Goal: Task Accomplishment & Management: Complete application form

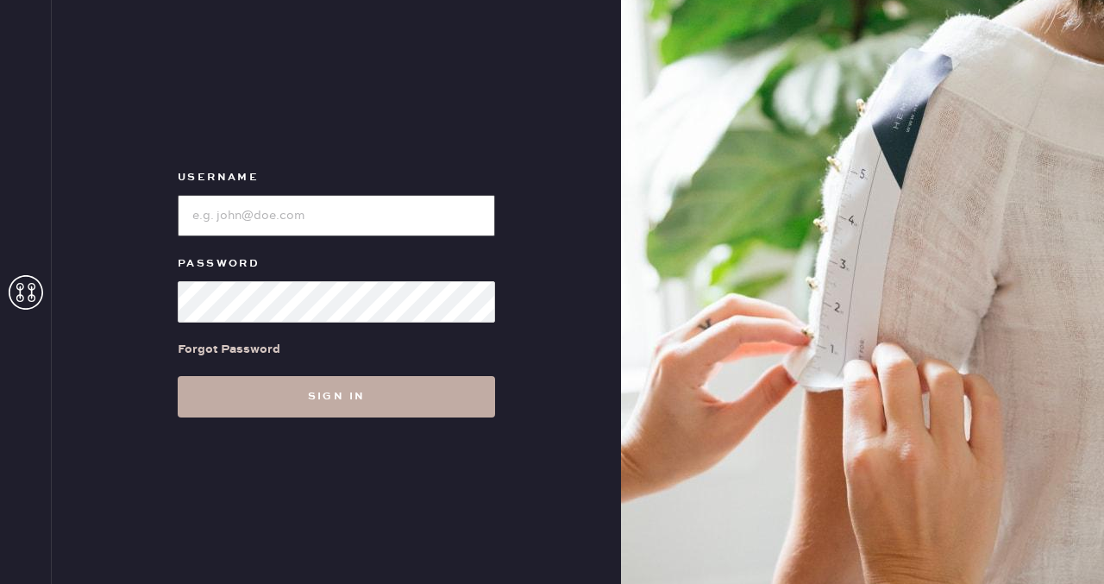
type input "reformationfillmore"
click at [312, 397] on button "Sign in" at bounding box center [336, 396] width 317 height 41
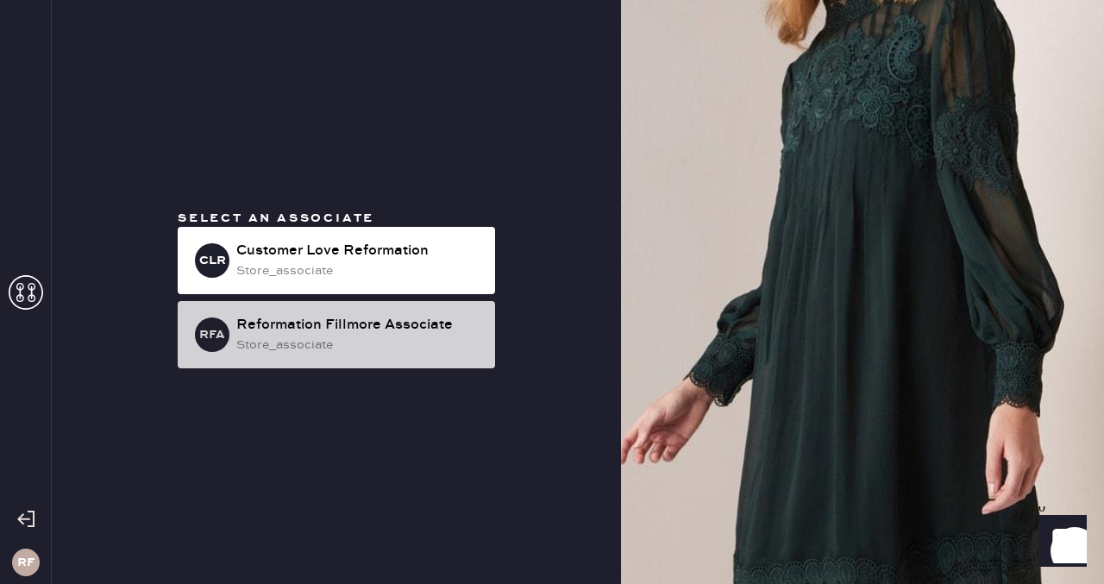
click at [292, 338] on div "store_associate" at bounding box center [358, 345] width 245 height 19
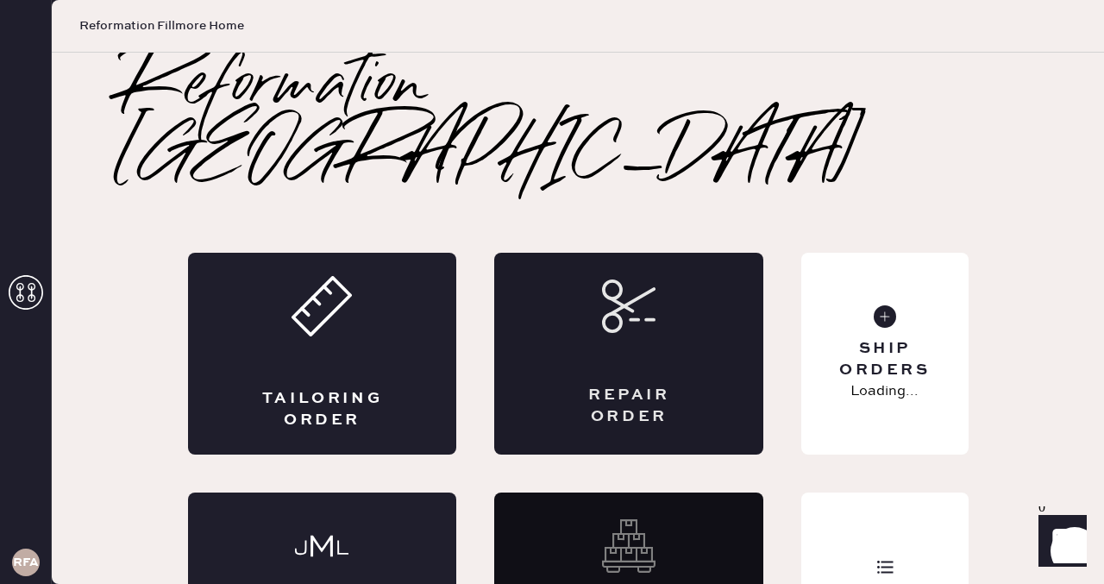
click at [595, 312] on div "Repair Order" at bounding box center [628, 354] width 269 height 202
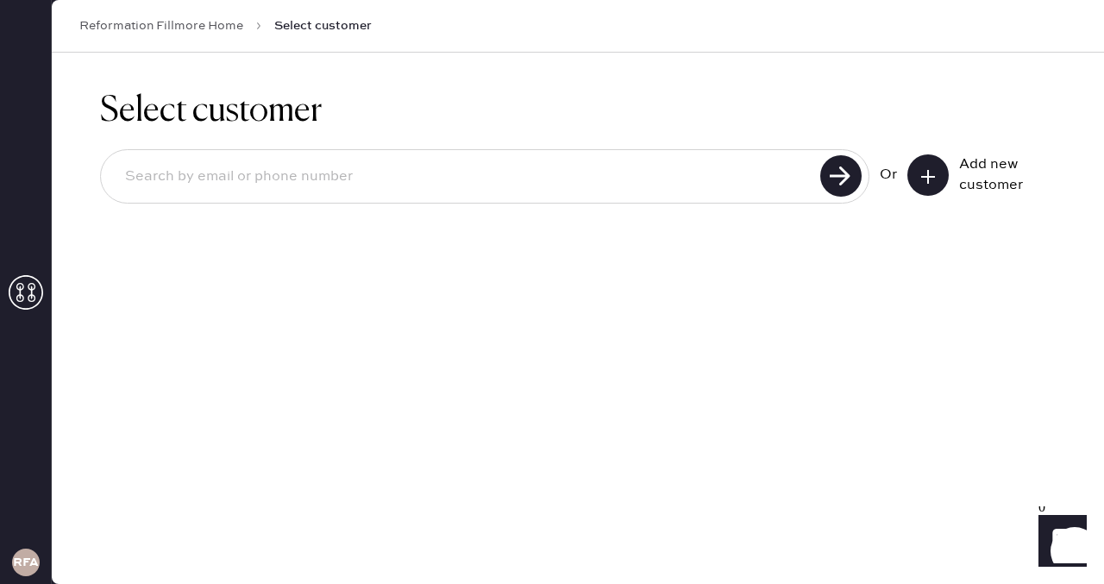
click at [264, 173] on input at bounding box center [463, 177] width 704 height 40
click at [229, 182] on input "[EMAIL_ADDRESS][DOMAIN_NAME]" at bounding box center [463, 177] width 704 height 40
type input "[EMAIL_ADDRESS][DOMAIN_NAME]"
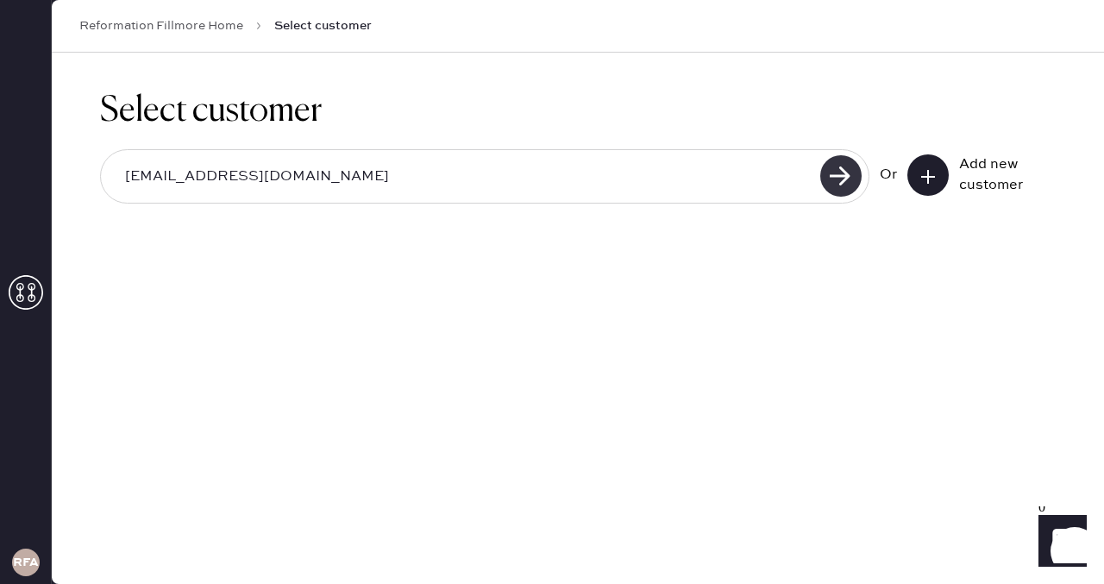
click at [848, 166] on use at bounding box center [840, 175] width 41 height 41
click at [940, 176] on button at bounding box center [927, 174] width 41 height 41
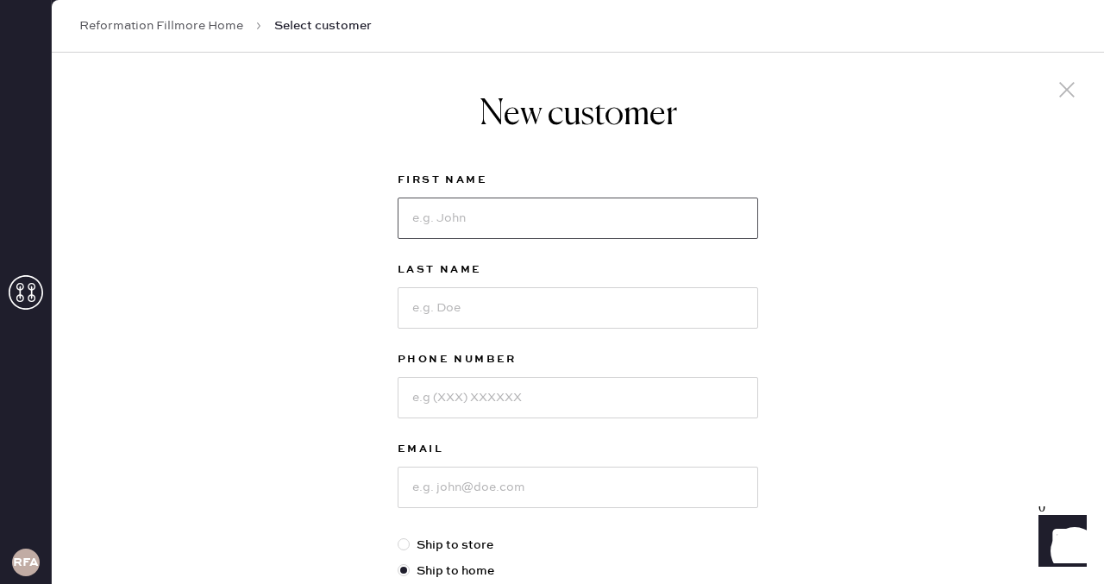
click at [449, 218] on input at bounding box center [578, 218] width 361 height 41
type input "Alyssa"
click at [436, 311] on input at bounding box center [578, 307] width 361 height 41
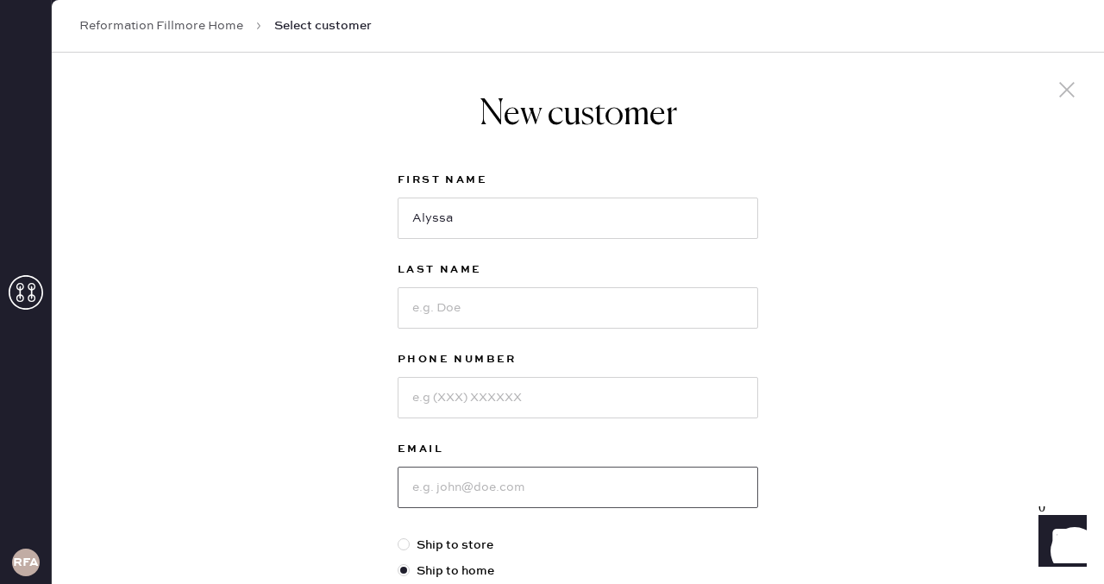
click at [435, 495] on input at bounding box center [578, 487] width 361 height 41
paste input "[EMAIL_ADDRESS][DOMAIN_NAME]"
type input "[EMAIL_ADDRESS][DOMAIN_NAME]"
click at [457, 295] on input at bounding box center [578, 307] width 361 height 41
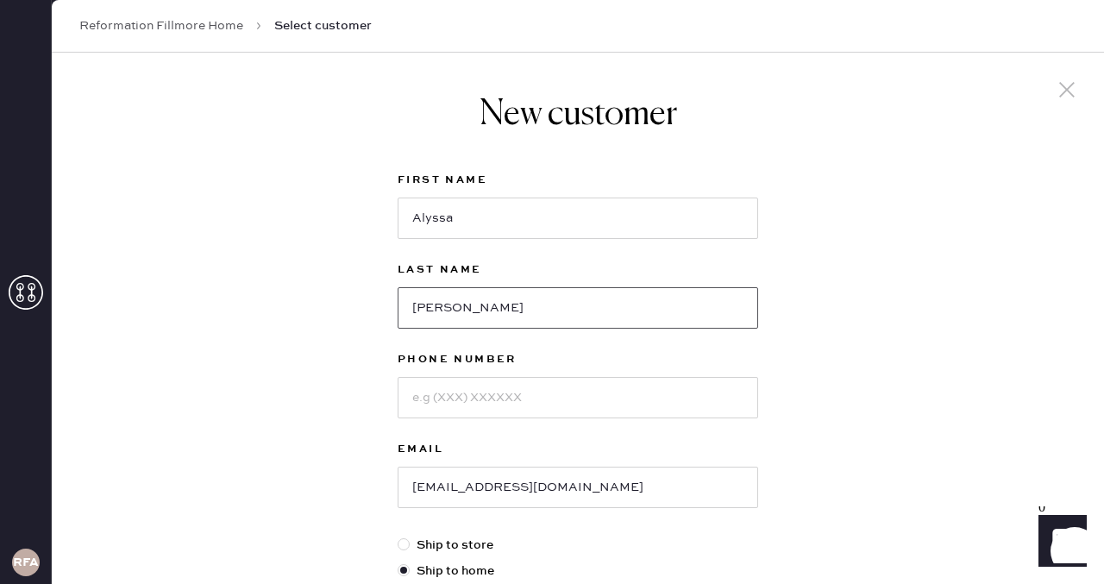
type input "[PERSON_NAME]"
click at [424, 395] on input at bounding box center [578, 397] width 361 height 41
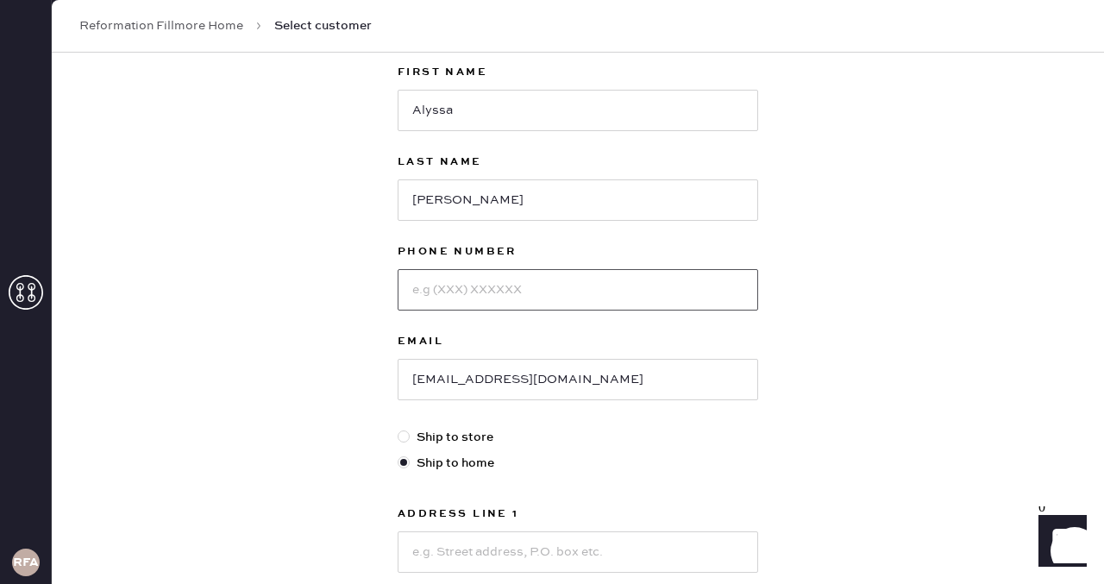
scroll to position [104, 0]
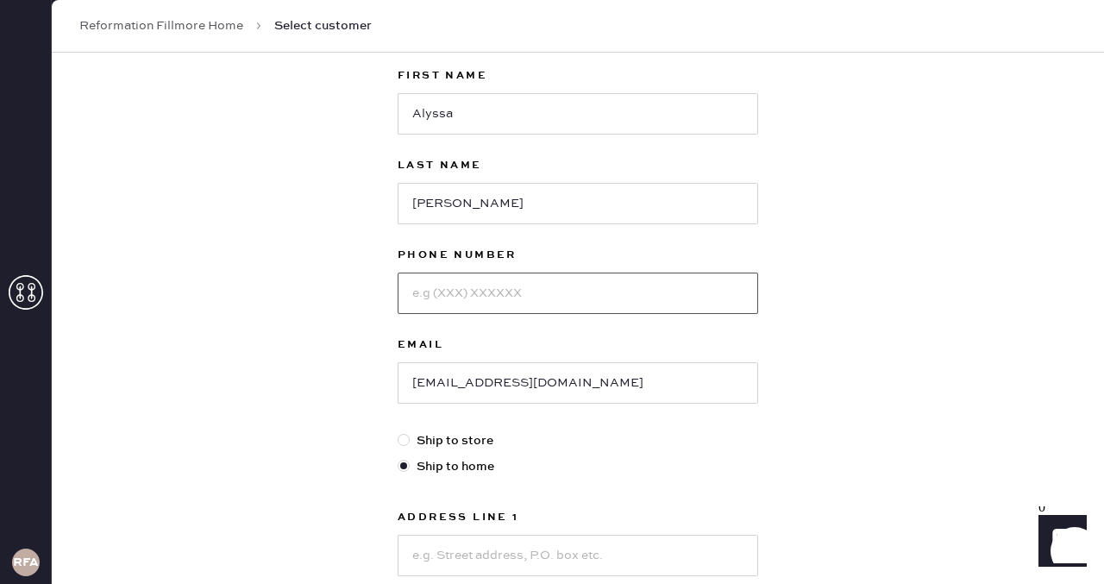
click at [423, 296] on input at bounding box center [578, 293] width 361 height 41
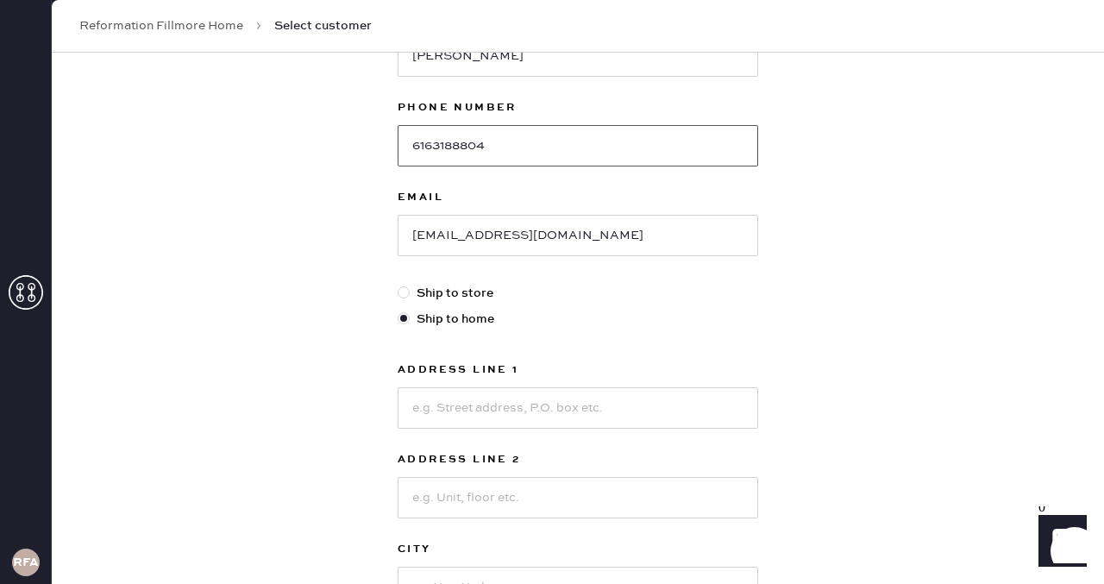
scroll to position [255, 0]
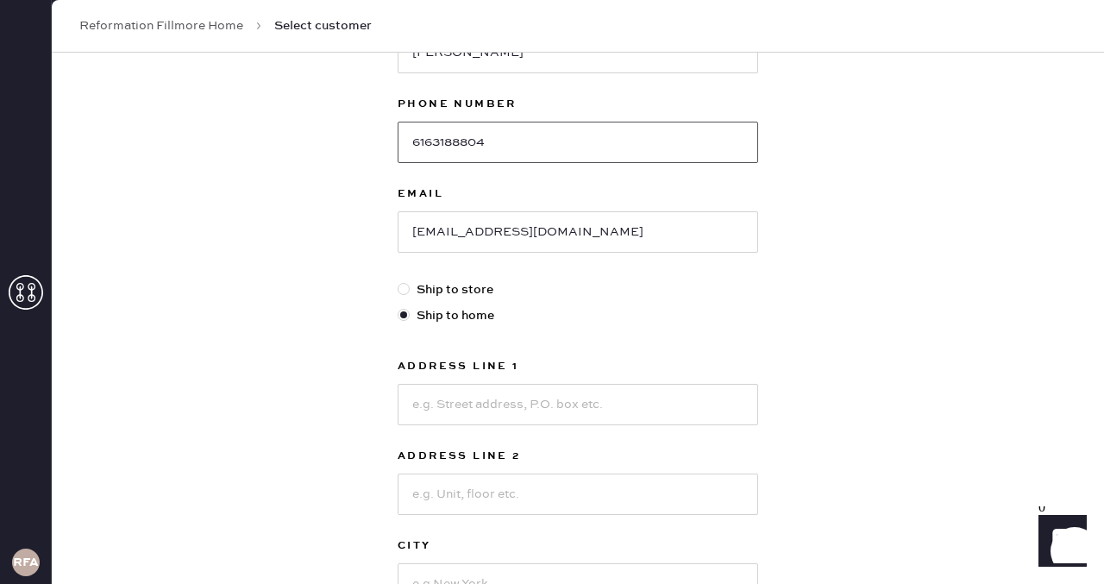
type input "6163188804"
click at [434, 399] on input at bounding box center [578, 404] width 361 height 41
click at [447, 402] on input at bounding box center [578, 404] width 361 height 41
click at [419, 409] on input at bounding box center [578, 404] width 361 height 41
click at [455, 437] on div "Address Line 1 Address Line 2 City State Select AK [GEOGRAPHIC_DATA] CO [GEOGRA…" at bounding box center [578, 525] width 361 height 338
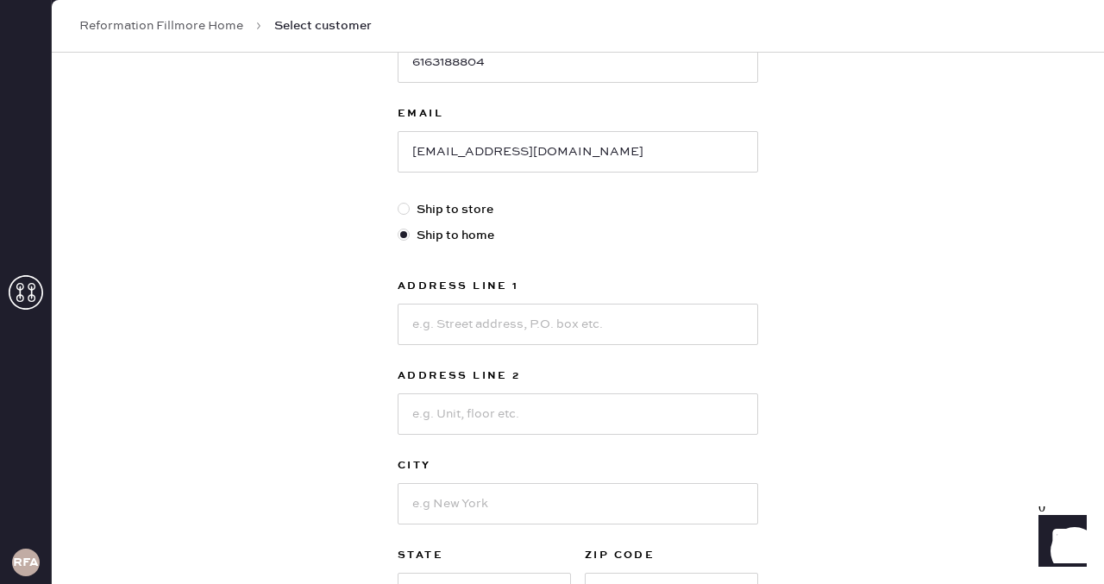
scroll to position [340, 0]
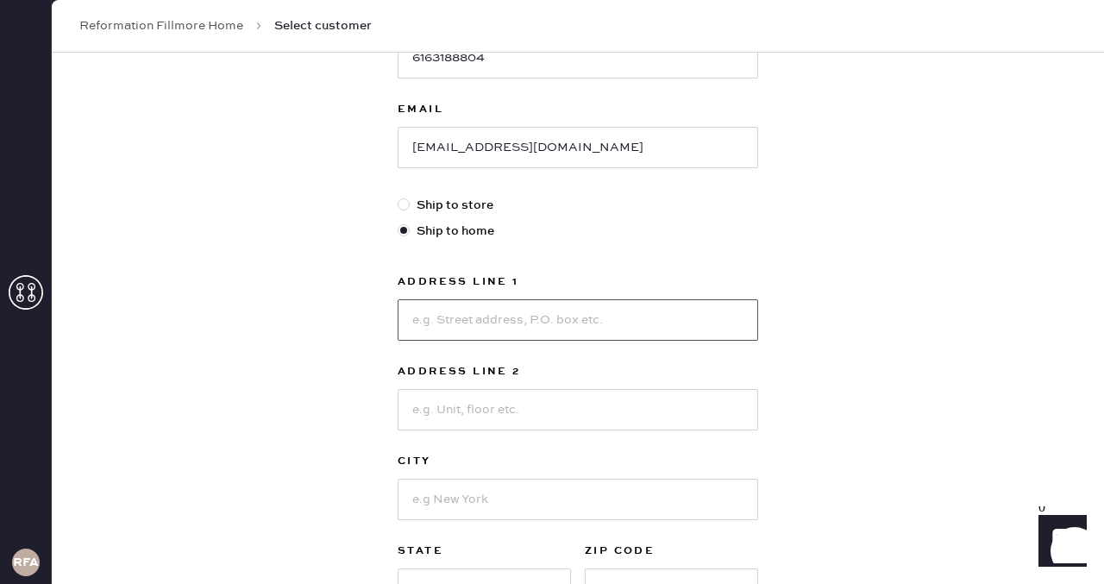
click at [446, 329] on input at bounding box center [578, 319] width 361 height 41
click at [429, 326] on input at bounding box center [578, 319] width 361 height 41
type input "181 Fremont Sreet"
click at [417, 412] on input at bounding box center [578, 409] width 361 height 41
type input "Floor 27"
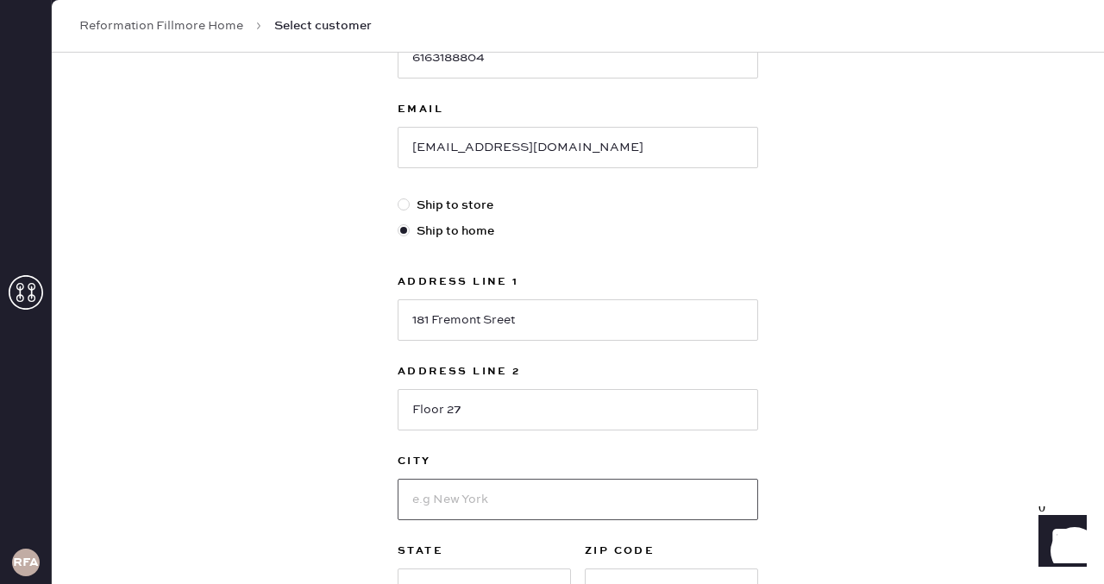
click at [429, 505] on input at bounding box center [578, 499] width 361 height 41
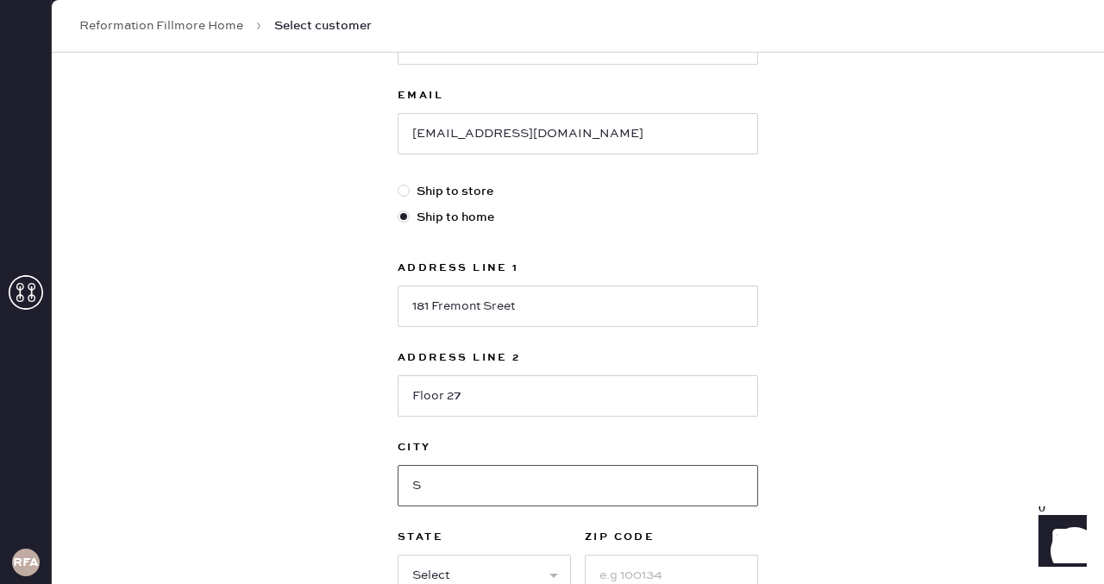
type input "[GEOGRAPHIC_DATA]"
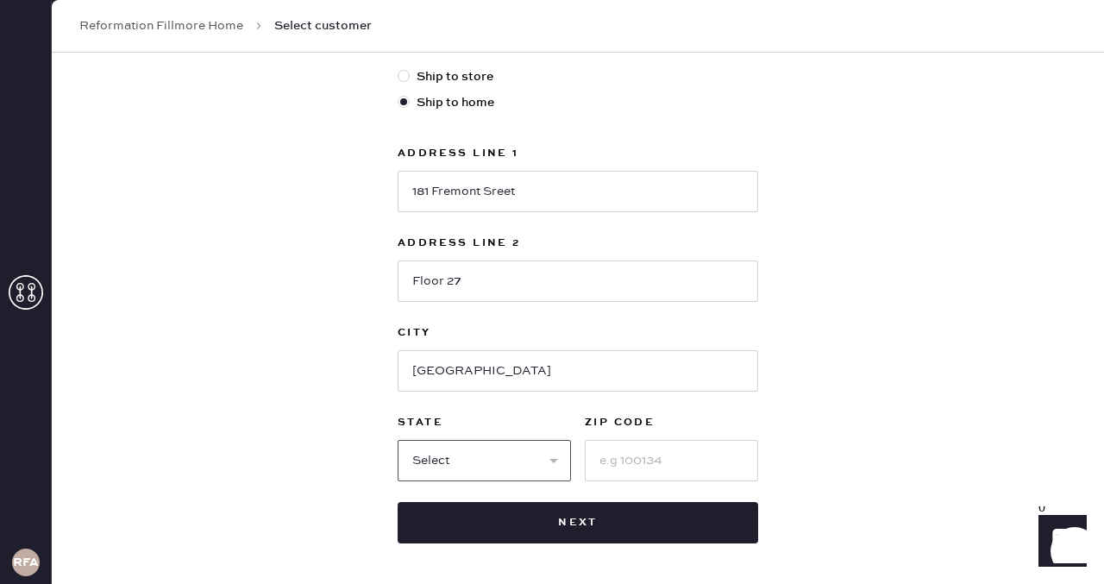
click at [481, 456] on select "Select AK AL AR AZ CA CO CT [GEOGRAPHIC_DATA] DE FL [GEOGRAPHIC_DATA] HI [GEOGR…" at bounding box center [484, 460] width 173 height 41
select select "CA"
click at [398, 440] on select "Select AK AL AR AZ CA CO CT [GEOGRAPHIC_DATA] DE FL [GEOGRAPHIC_DATA] HI [GEOGR…" at bounding box center [484, 460] width 173 height 41
click at [636, 461] on input at bounding box center [671, 460] width 173 height 41
type input "94105"
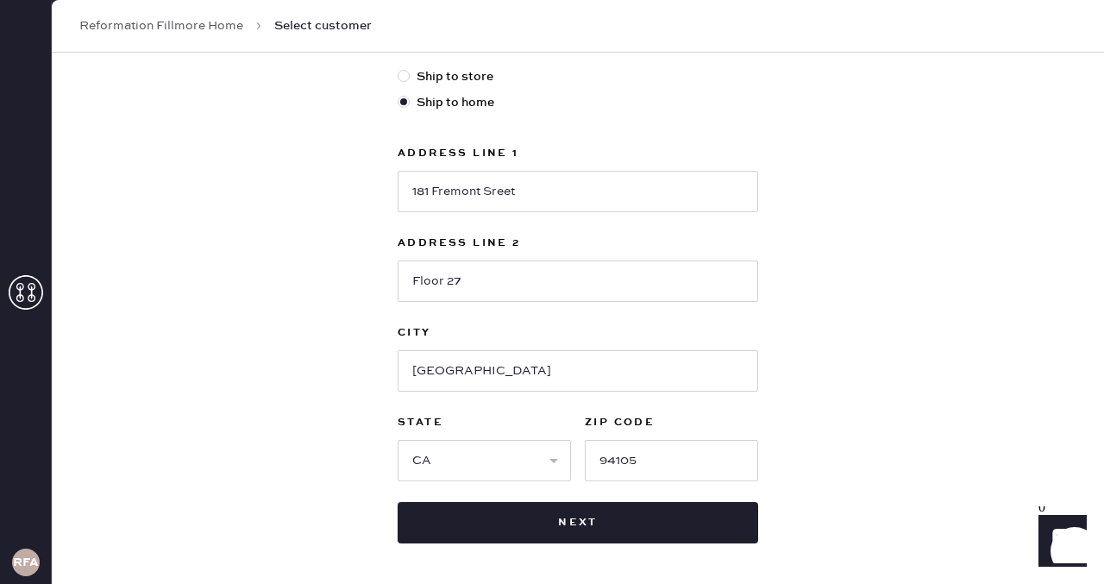
click at [810, 399] on div "New customer First Name [PERSON_NAME] Last Name [PERSON_NAME] Phone Number [PHO…" at bounding box center [578, 119] width 1052 height 1070
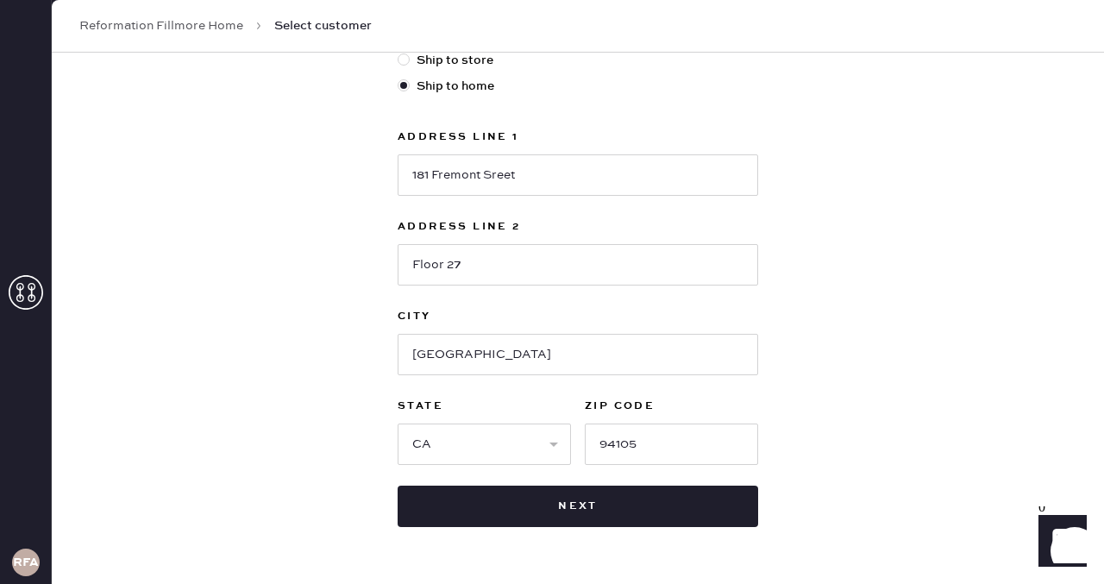
scroll to position [538, 0]
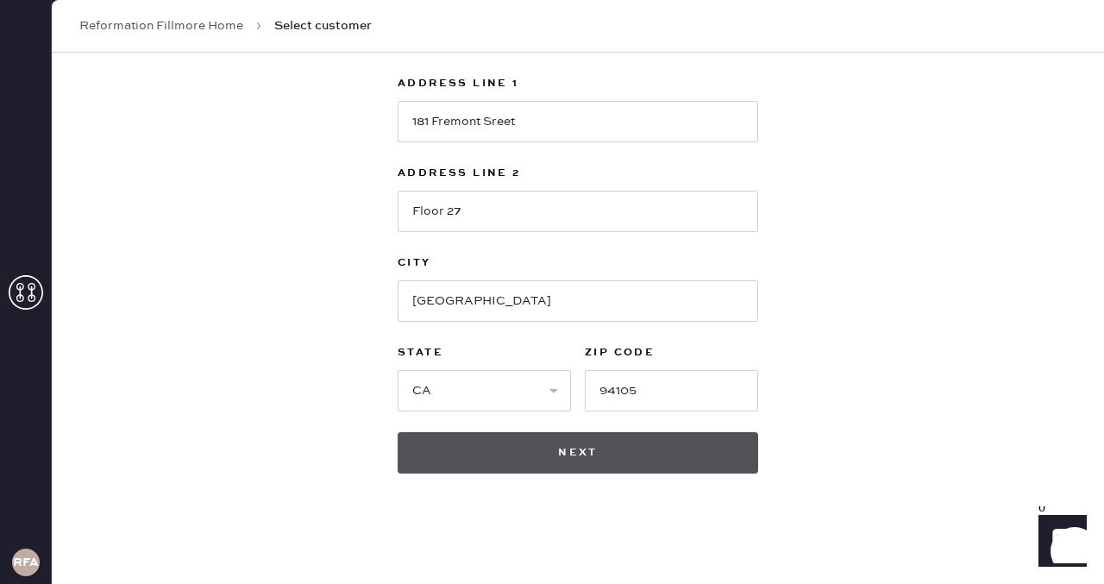
click at [584, 463] on button "Next" at bounding box center [578, 452] width 361 height 41
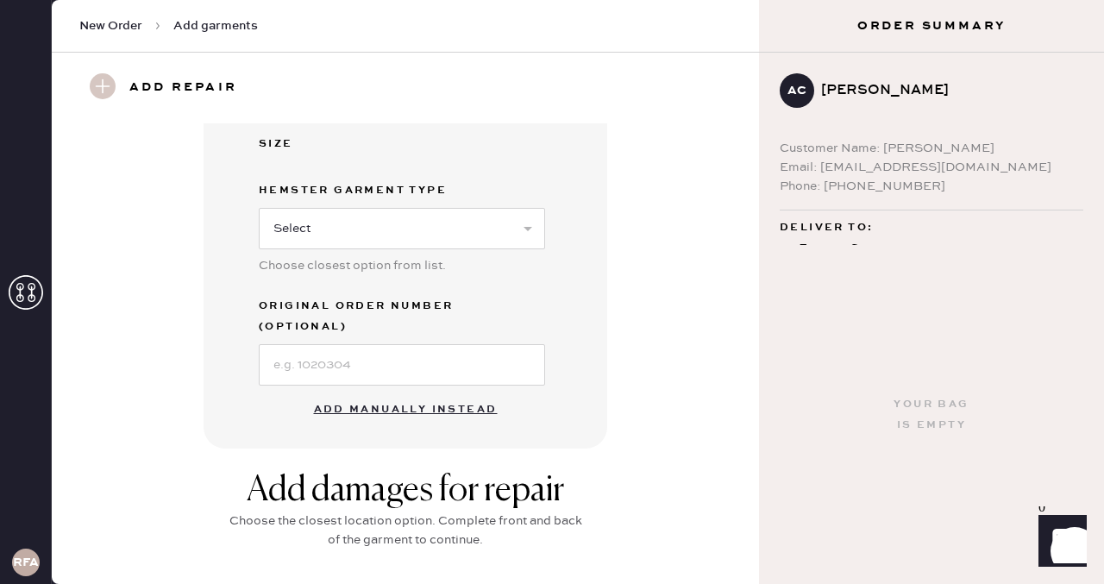
scroll to position [379, 0]
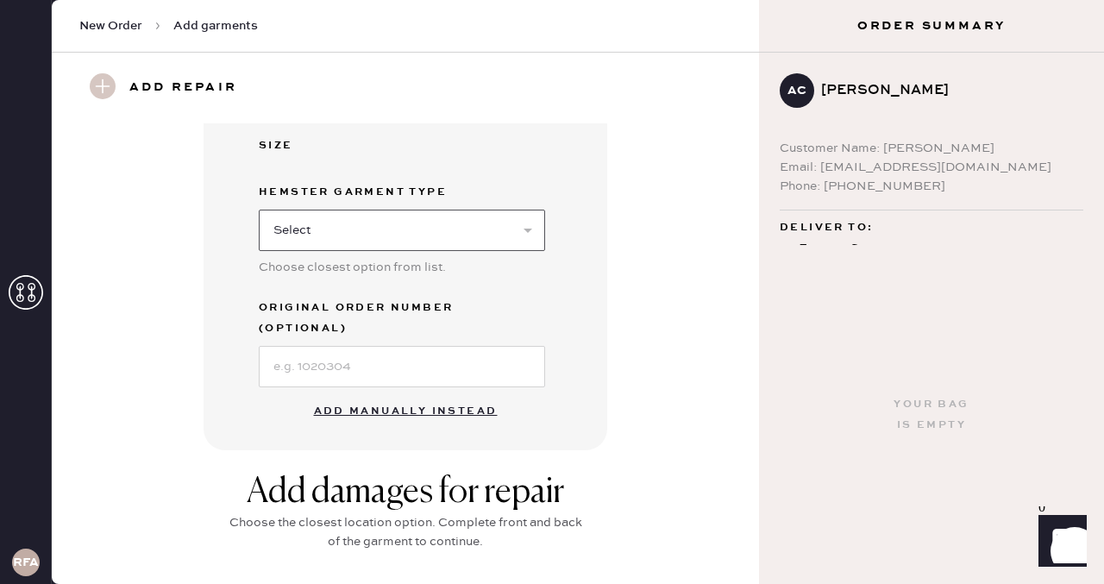
click at [359, 235] on select "Select Basic Skirt Jeans Leggings Pants Shorts Basic Sleeved Dress Basic Sleeve…" at bounding box center [402, 230] width 286 height 41
select select "2"
click at [259, 210] on select "Select Basic Skirt Jeans Leggings Pants Shorts Basic Sleeved Dress Basic Sleeve…" at bounding box center [402, 230] width 286 height 41
click at [385, 394] on button "Add manually instead" at bounding box center [406, 411] width 204 height 35
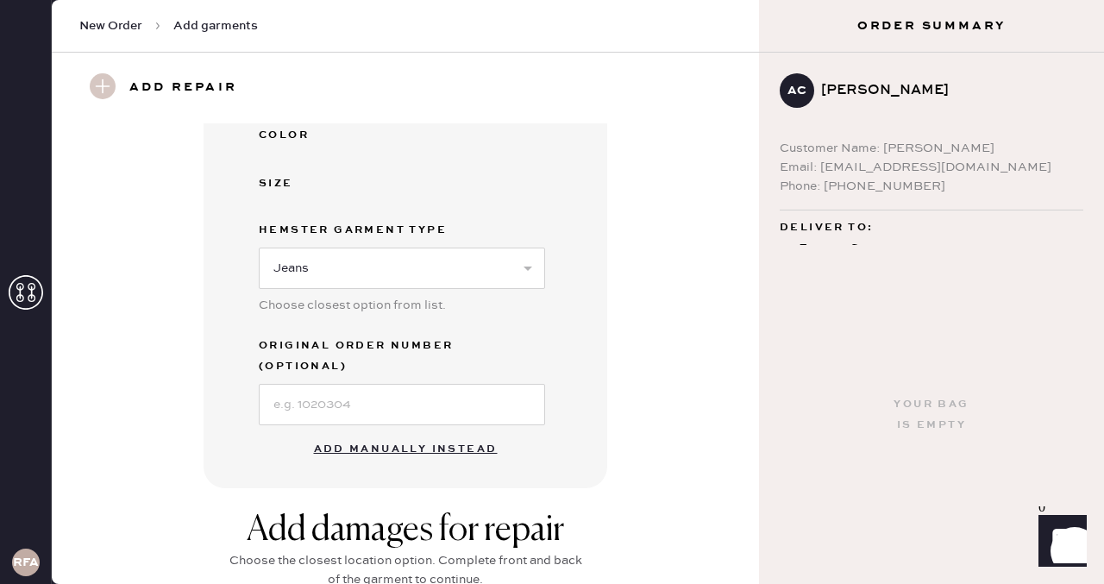
select select "2"
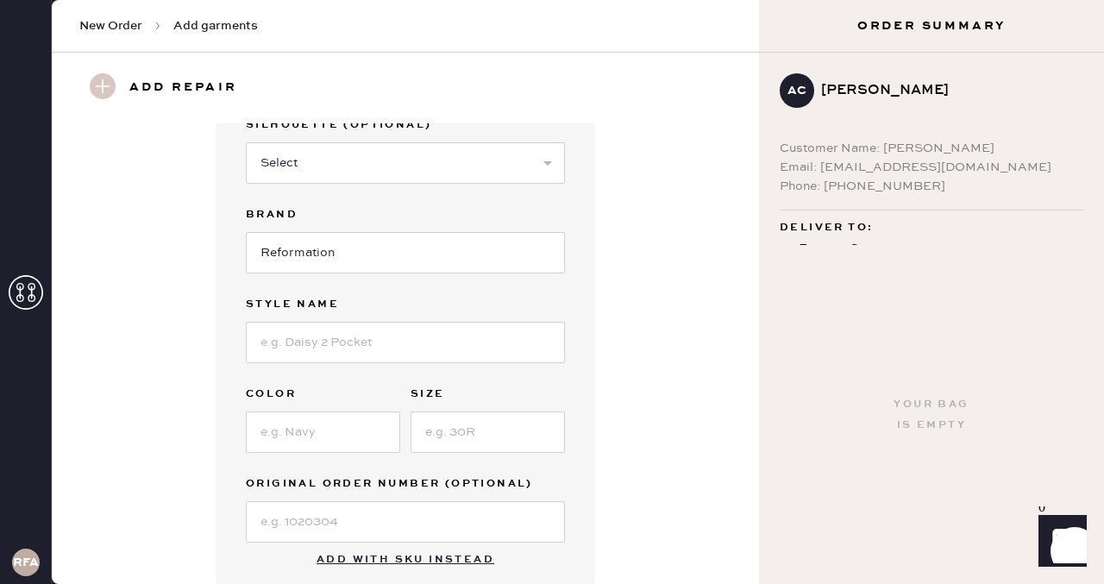
scroll to position [162, 0]
click at [307, 333] on input at bounding box center [405, 341] width 319 height 41
type input "[PERSON_NAME] High Rise Wide Jeans"
click at [316, 431] on input at bounding box center [323, 431] width 154 height 41
type input "Summit"
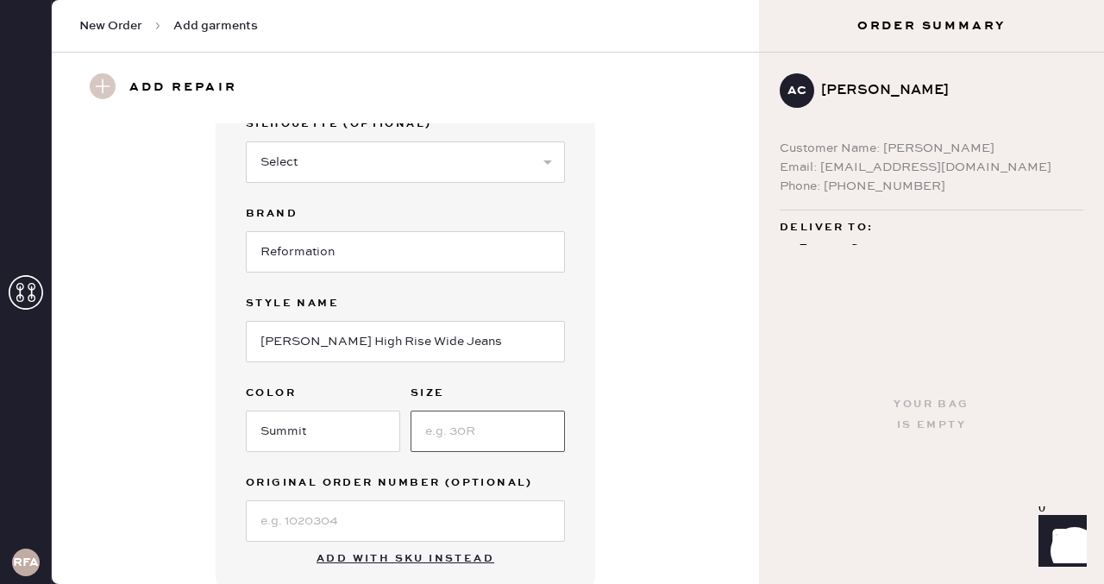
click at [457, 430] on input at bounding box center [488, 431] width 154 height 41
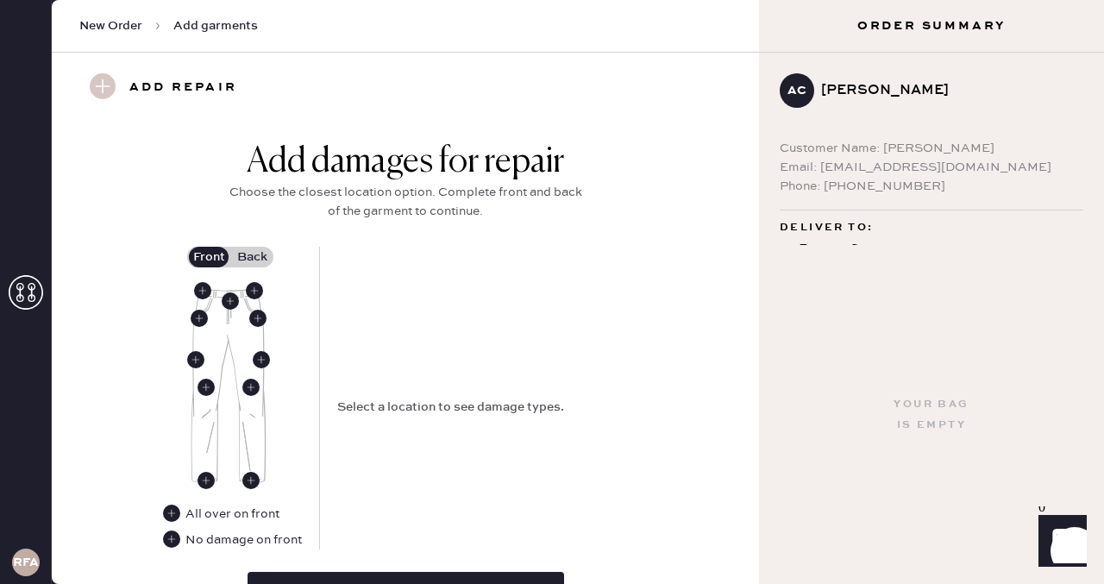
scroll to position [643, 0]
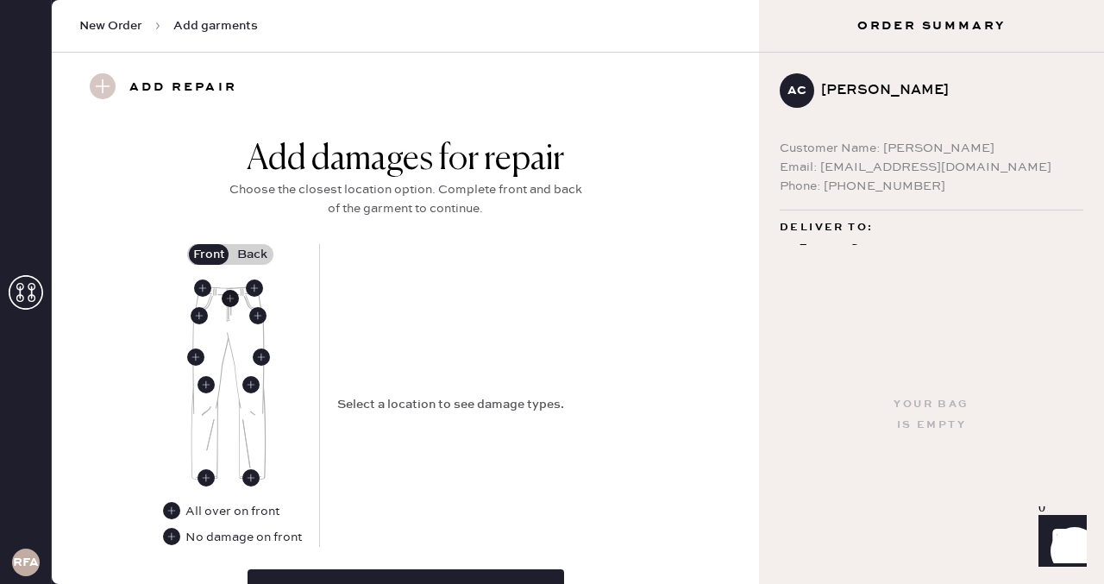
type input "25"
click at [227, 295] on use at bounding box center [230, 298] width 17 height 17
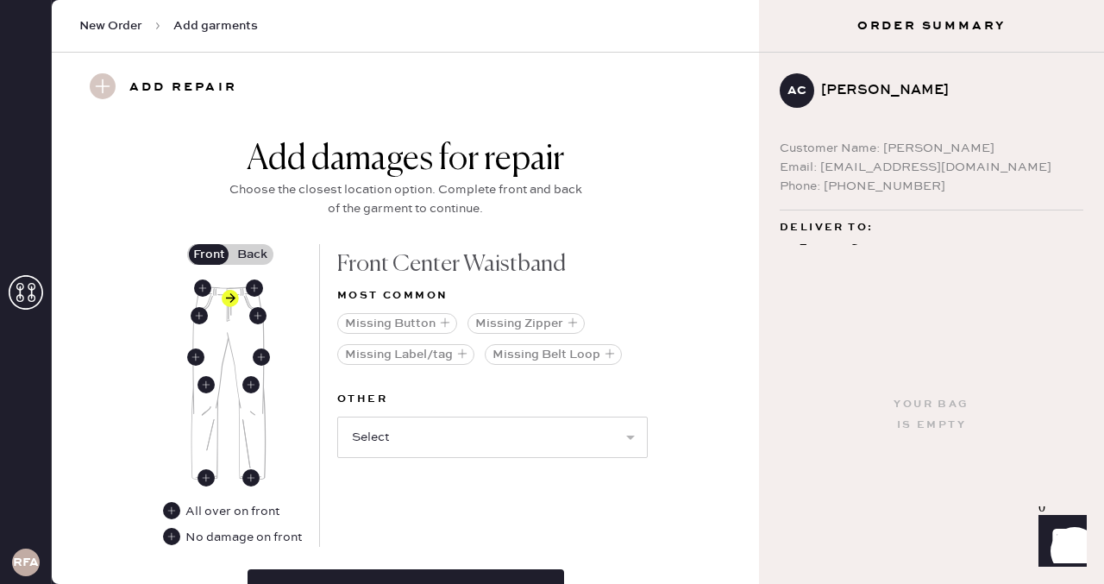
click at [244, 253] on label "Back" at bounding box center [251, 254] width 43 height 21
click at [252, 254] on input "Back" at bounding box center [252, 254] width 0 height 0
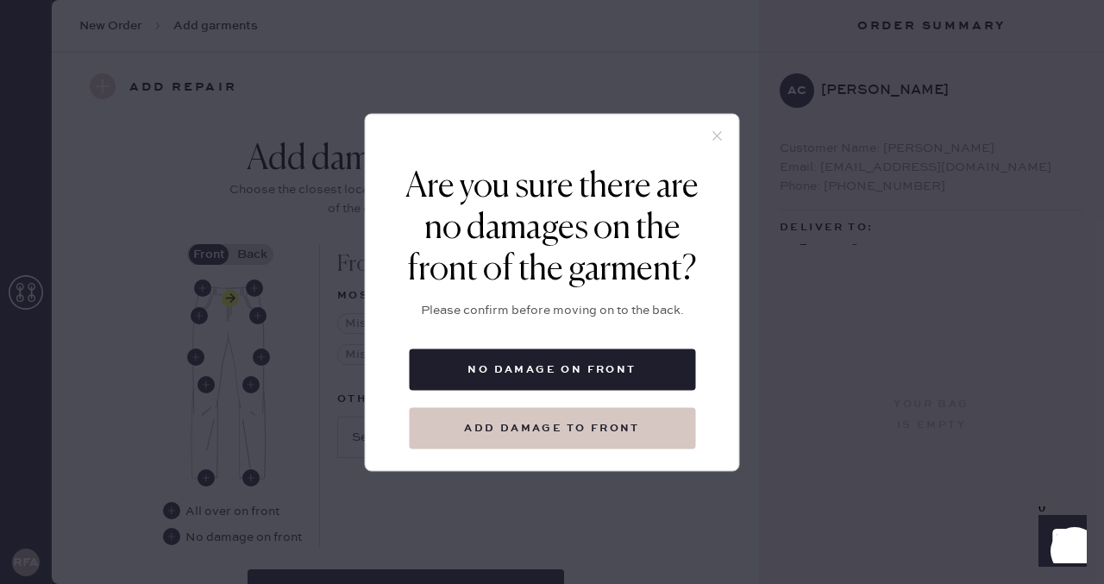
click at [602, 421] on button "Add damage to front" at bounding box center [552, 427] width 286 height 41
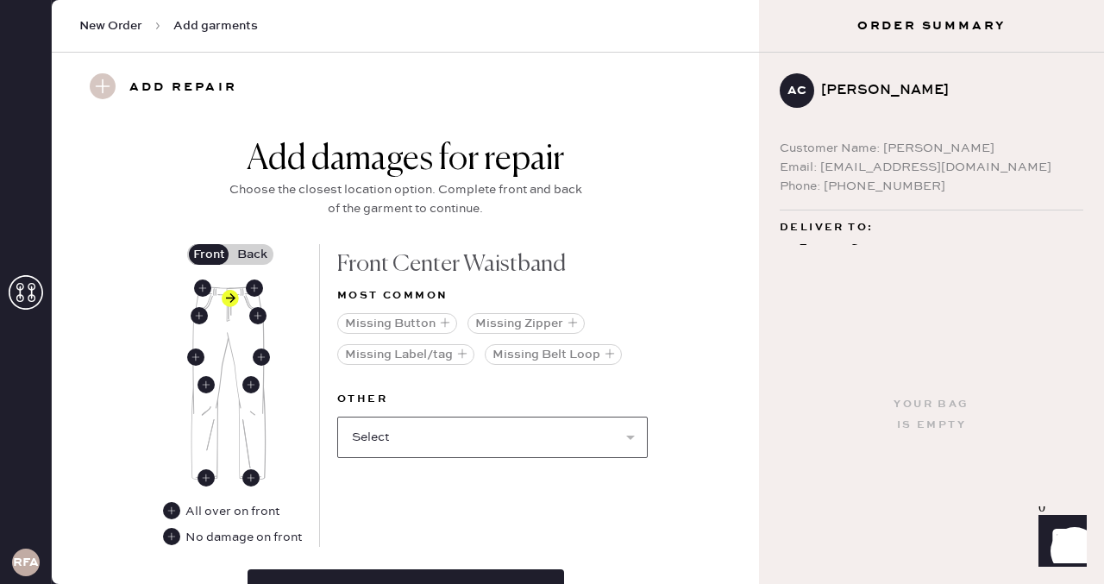
click at [410, 437] on select "Select Broken / Ripped Hem Broken Beads Broken Belt Loop Broken Button Broken E…" at bounding box center [492, 437] width 311 height 41
select select "1740"
click at [337, 417] on select "Select Broken / Ripped Hem Broken Beads Broken Belt Loop Broken Button Broken E…" at bounding box center [492, 437] width 311 height 41
select select
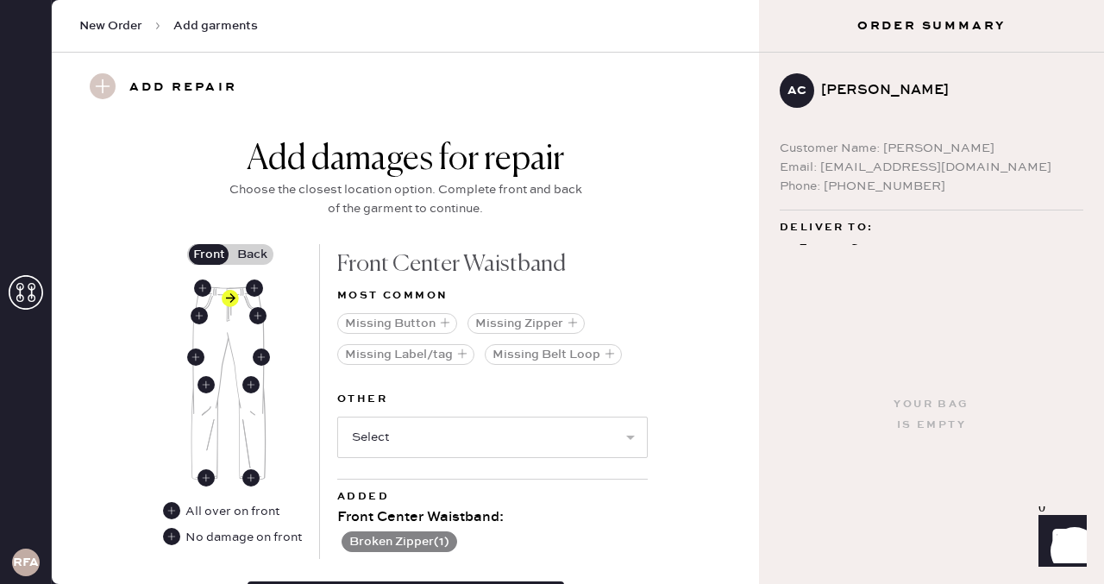
click at [240, 255] on label "Back" at bounding box center [251, 254] width 43 height 21
click at [252, 254] on input "Back" at bounding box center [252, 254] width 0 height 0
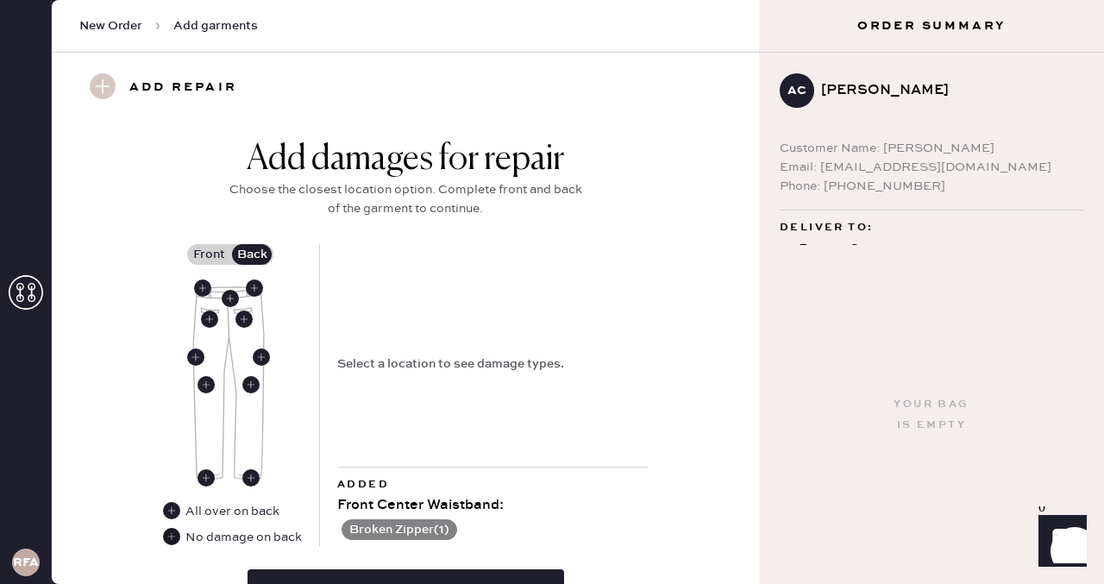
click at [170, 537] on use at bounding box center [171, 536] width 17 height 17
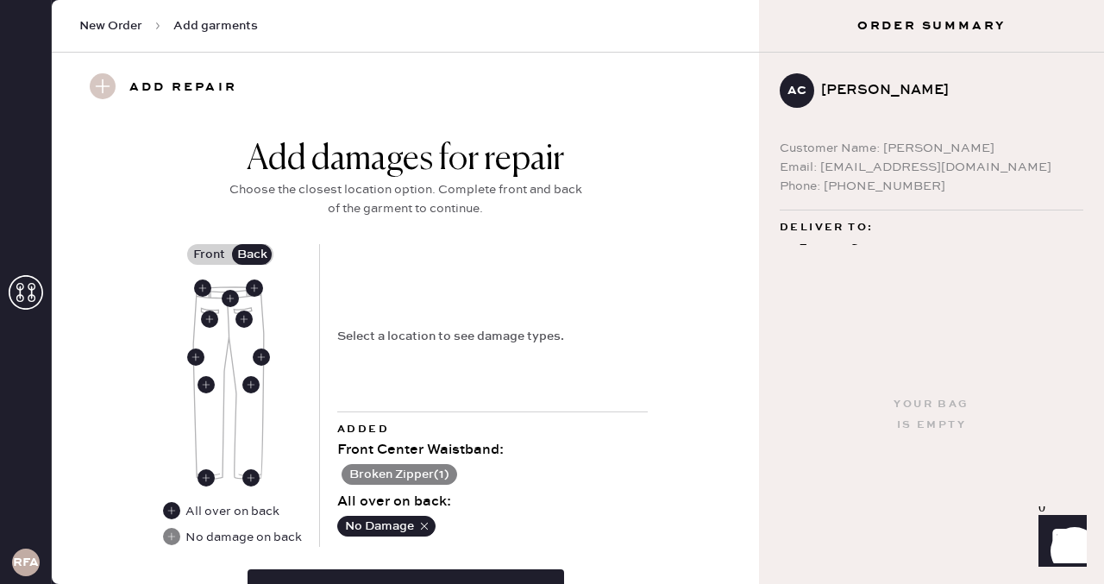
scroll to position [786, 0]
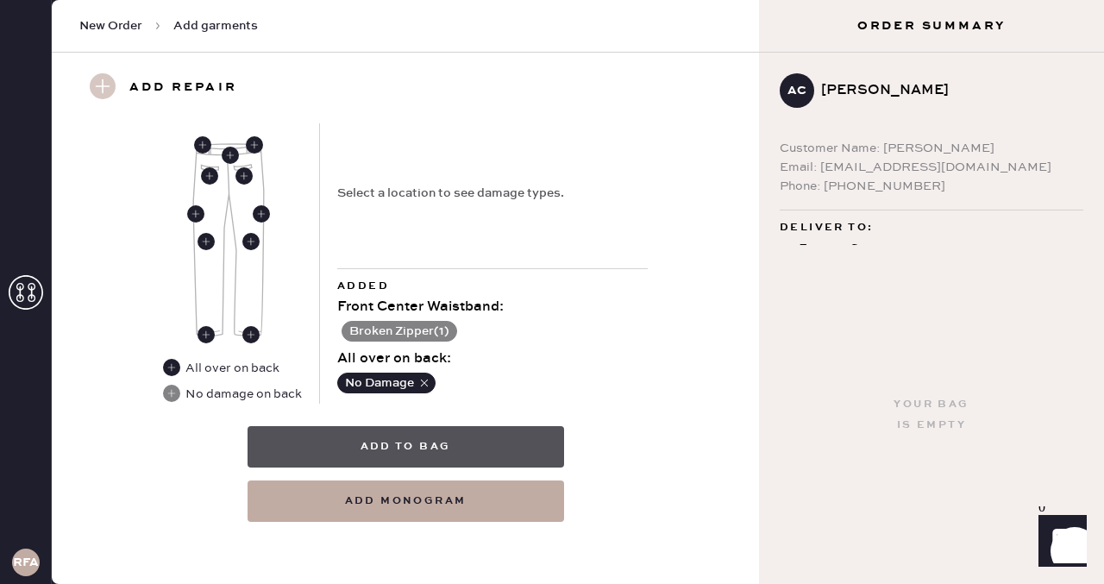
click at [431, 445] on button "Add to bag" at bounding box center [406, 446] width 317 height 41
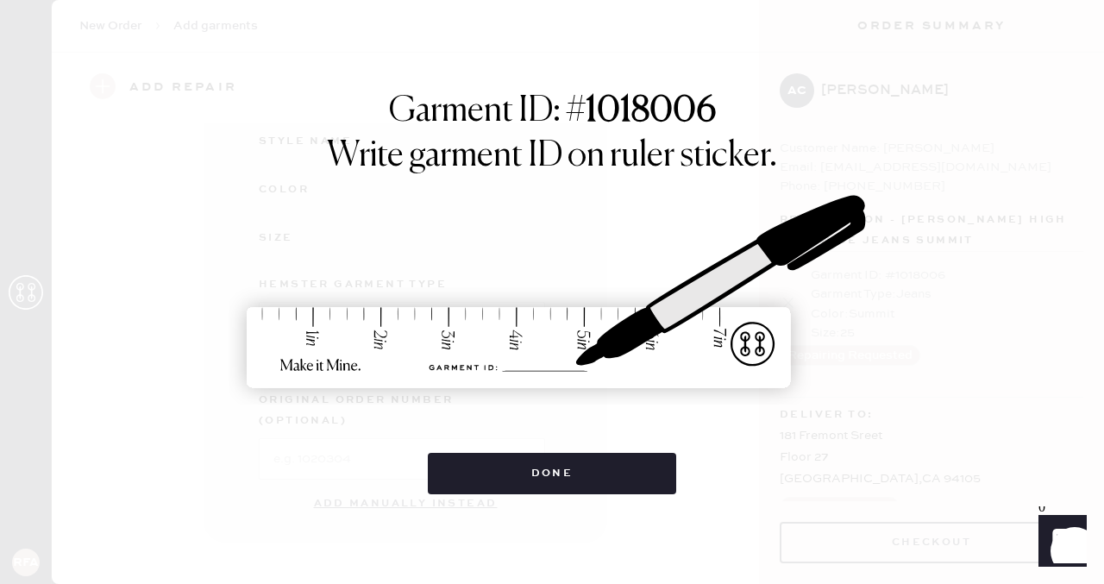
scroll to position [265, 0]
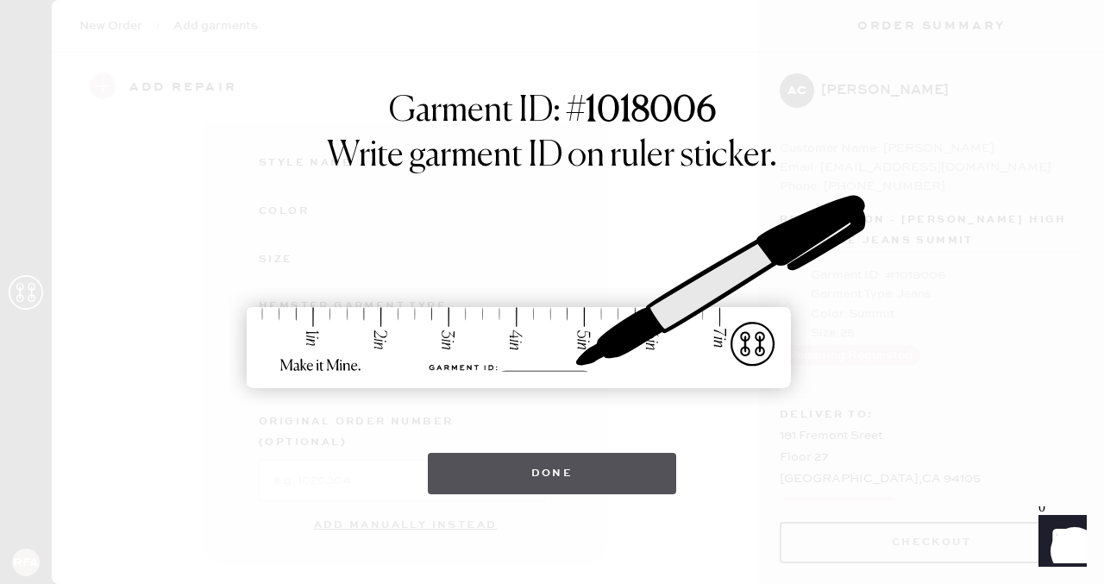
click at [499, 481] on button "Done" at bounding box center [552, 473] width 249 height 41
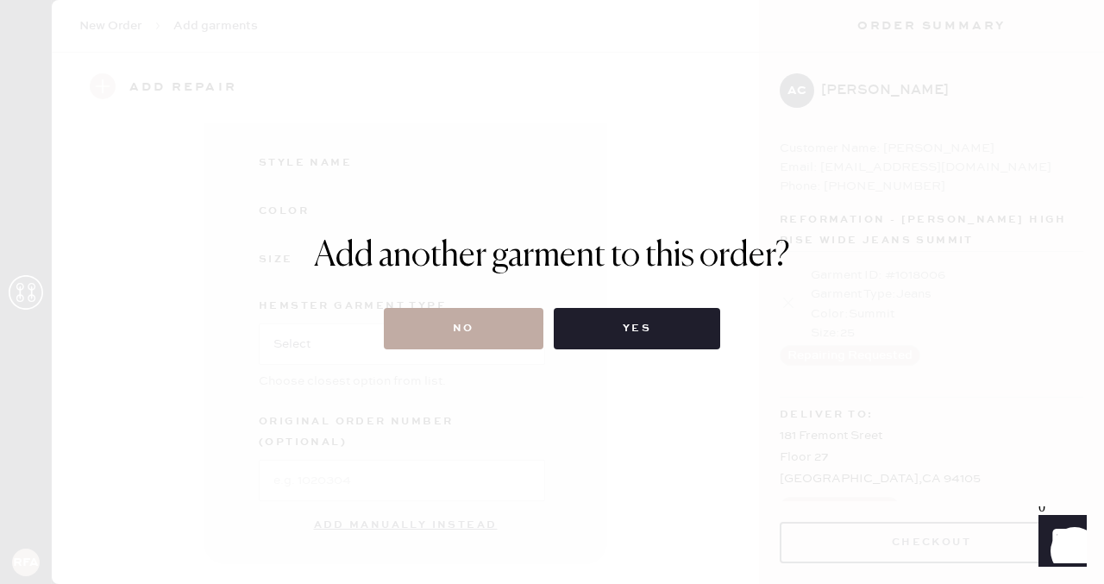
click at [486, 331] on button "No" at bounding box center [464, 328] width 160 height 41
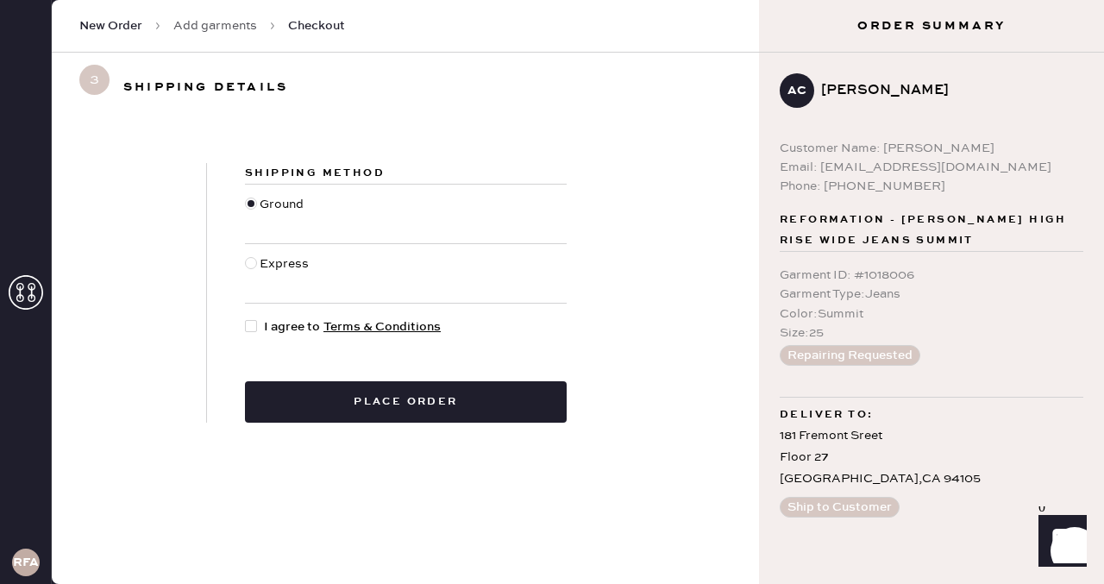
click at [248, 258] on div at bounding box center [251, 263] width 12 height 12
click at [246, 255] on input "Express" at bounding box center [245, 254] width 1 height 1
radio input "true"
click at [251, 330] on div at bounding box center [251, 326] width 12 height 12
click at [246, 318] on input "I agree to Terms & Conditions" at bounding box center [245, 317] width 1 height 1
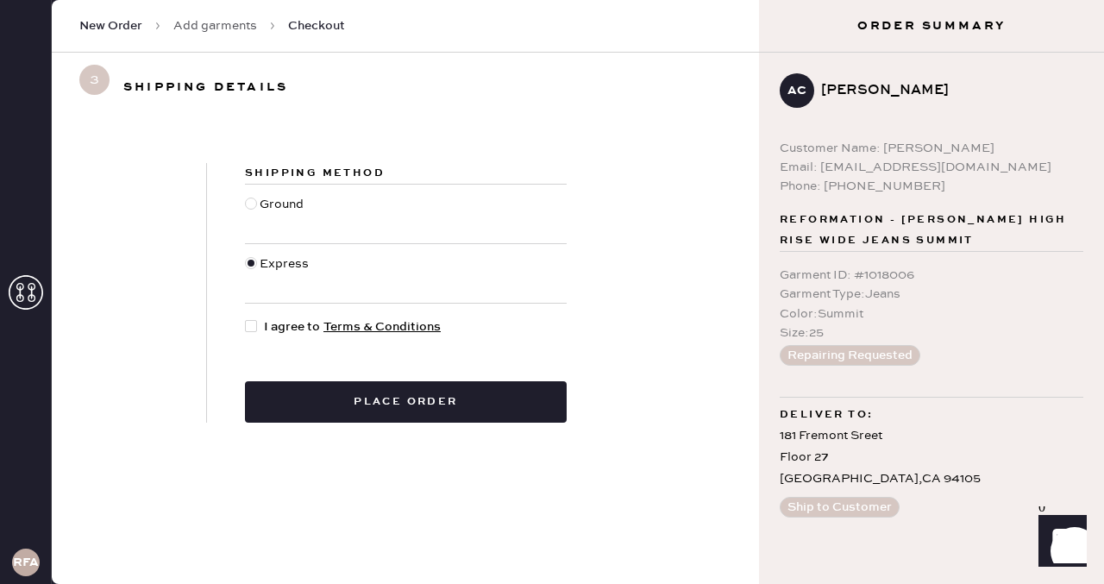
checkbox input "true"
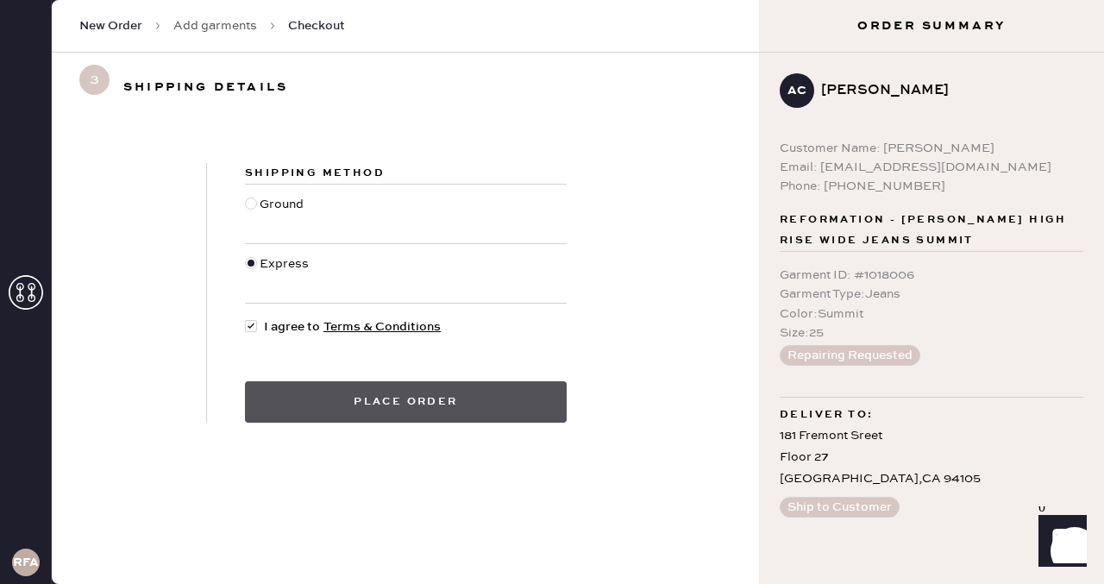
click at [380, 408] on button "Place order" at bounding box center [406, 401] width 322 height 41
